Goal: Task Accomplishment & Management: Use online tool/utility

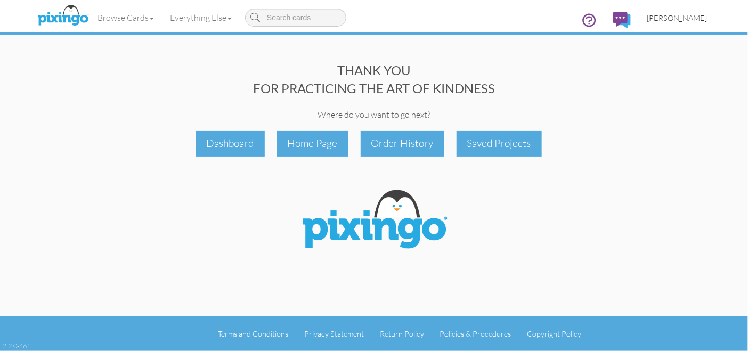
click at [674, 17] on span "[PERSON_NAME]" at bounding box center [676, 17] width 60 height 9
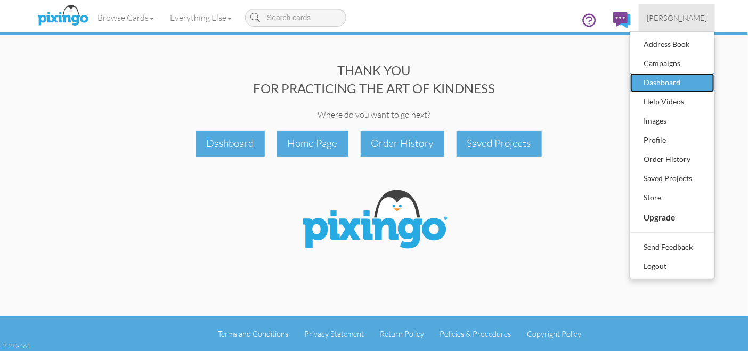
click at [668, 78] on div "Dashboard" at bounding box center [672, 83] width 63 height 16
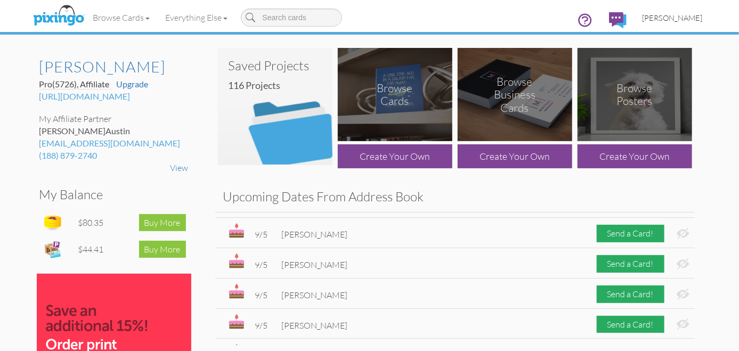
click at [669, 21] on span "[PERSON_NAME]" at bounding box center [672, 17] width 60 height 9
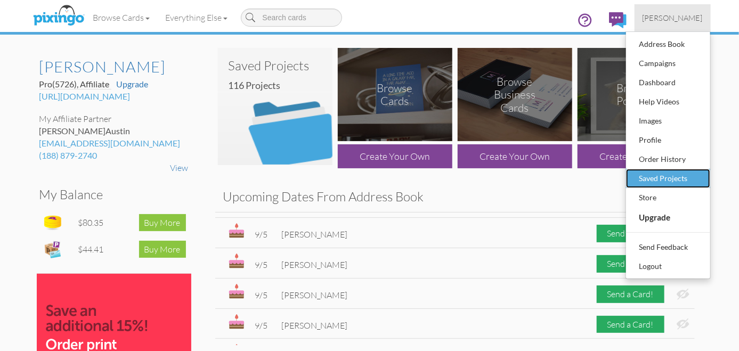
click at [675, 184] on div "Saved Projects" at bounding box center [667, 178] width 63 height 16
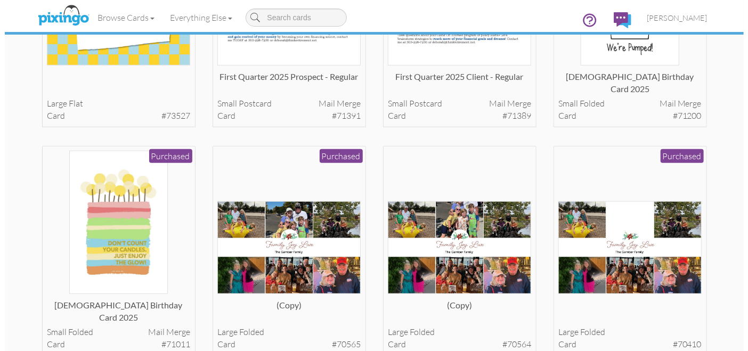
scroll to position [419, 0]
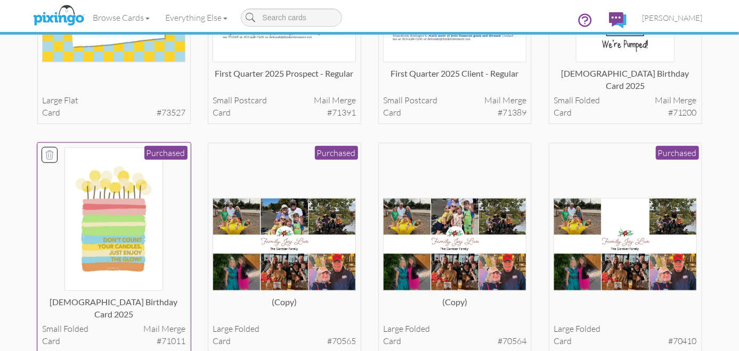
click at [86, 235] on img at bounding box center [113, 218] width 99 height 143
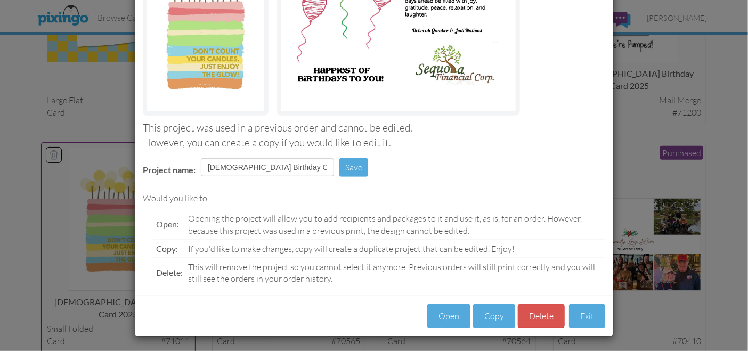
scroll to position [146, 0]
click at [446, 318] on button "Open" at bounding box center [448, 316] width 43 height 24
